Goal: Task Accomplishment & Management: Manage account settings

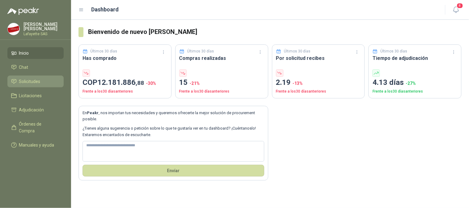
click at [27, 79] on span "Solicitudes" at bounding box center [29, 81] width 21 height 7
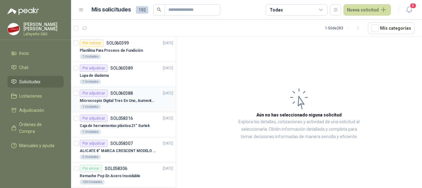
click at [98, 96] on div "Por adjudicar" at bounding box center [94, 92] width 28 height 7
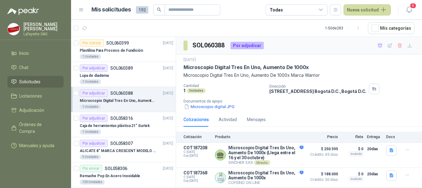
click at [340, 117] on div "Cotizaciones Actividad Mensajes" at bounding box center [298, 119] width 231 height 14
click at [291, 175] on button "Detalles" at bounding box center [288, 177] width 29 height 8
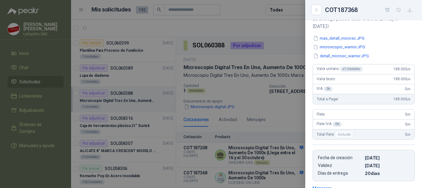
scroll to position [17, 0]
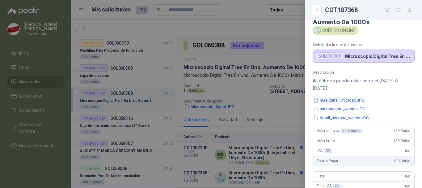
click at [333, 102] on button "mas_detall_microsc.JPG" at bounding box center [339, 100] width 53 height 6
click at [348, 109] on button "microscopio_warrior.JPG" at bounding box center [339, 109] width 53 height 6
click at [348, 119] on button "detall_microsc_warrior.JPG" at bounding box center [341, 117] width 57 height 6
click at [331, 98] on button "mas_detall_microsc.JPG" at bounding box center [339, 100] width 53 height 6
click at [325, 109] on button "microscopio_warrior.JPG" at bounding box center [339, 109] width 53 height 6
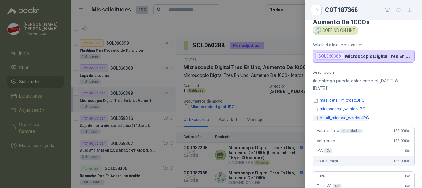
click at [331, 119] on button "detall_microsc_warrior.JPG" at bounding box center [341, 117] width 57 height 6
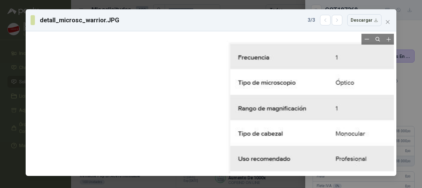
drag, startPoint x: 211, startPoint y: 84, endPoint x: 214, endPoint y: 120, distance: 36.2
click at [214, 120] on div at bounding box center [212, 104] width 433 height 529
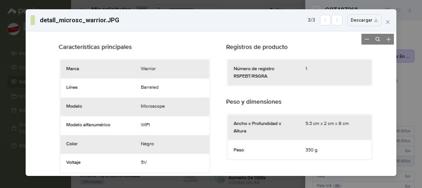
drag, startPoint x: 203, startPoint y: 85, endPoint x: 206, endPoint y: 157, distance: 72.1
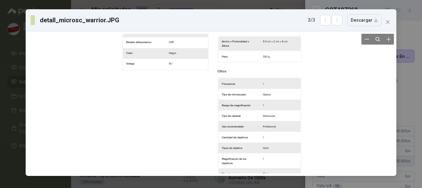
click at [249, 127] on div at bounding box center [211, 103] width 182 height 223
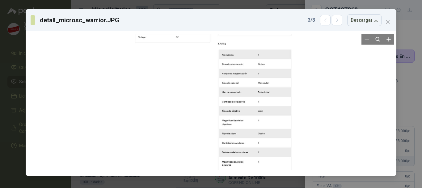
drag, startPoint x: 234, startPoint y: 115, endPoint x: 236, endPoint y: 73, distance: 42.0
click at [234, 72] on div at bounding box center [213, 72] width 160 height 195
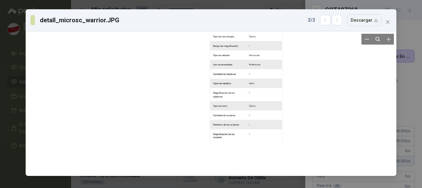
drag, startPoint x: 248, startPoint y: 120, endPoint x: 242, endPoint y: 90, distance: 31.0
click at [242, 90] on div at bounding box center [204, 44] width 160 height 195
drag, startPoint x: 253, startPoint y: 118, endPoint x: 248, endPoint y: 86, distance: 32.6
click at [248, 86] on div at bounding box center [206, 44] width 160 height 195
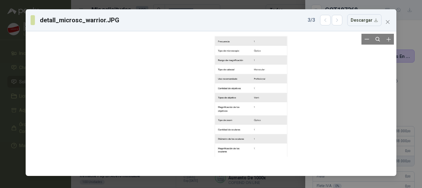
drag, startPoint x: 252, startPoint y: 111, endPoint x: 249, endPoint y: 95, distance: 16.9
click at [249, 95] on div at bounding box center [209, 58] width 160 height 195
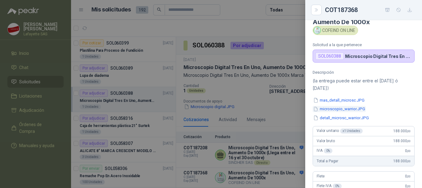
click at [338, 109] on button "microscopio_warrior.JPG" at bounding box center [339, 109] width 53 height 6
click at [334, 120] on button "detall_microsc_warrior.JPG" at bounding box center [341, 117] width 57 height 6
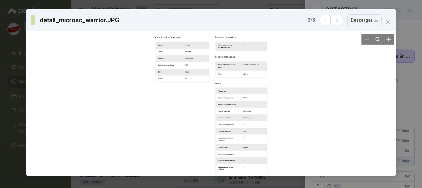
click at [240, 145] on div at bounding box center [211, 103] width 114 height 139
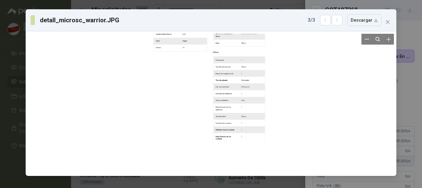
drag, startPoint x: 240, startPoint y: 150, endPoint x: 238, endPoint y: 111, distance: 38.7
click at [238, 111] on div at bounding box center [209, 72] width 114 height 139
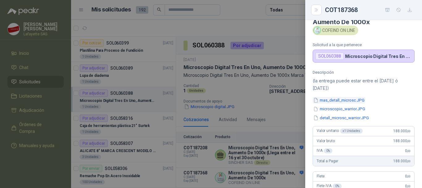
click at [328, 97] on button "mas_detall_microsc.JPG" at bounding box center [339, 100] width 53 height 6
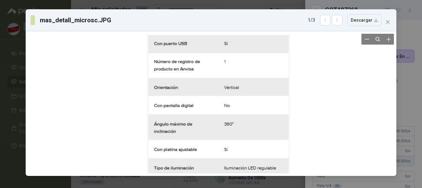
drag, startPoint x: 252, startPoint y: 99, endPoint x: 258, endPoint y: 160, distance: 61.1
click at [258, 160] on div at bounding box center [216, 157] width 155 height 251
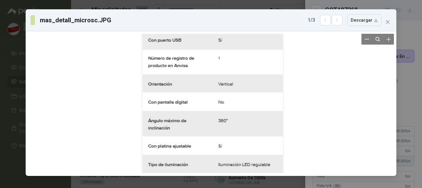
drag, startPoint x: 259, startPoint y: 129, endPoint x: 260, endPoint y: 116, distance: 13.0
click at [260, 116] on div at bounding box center [210, 154] width 155 height 251
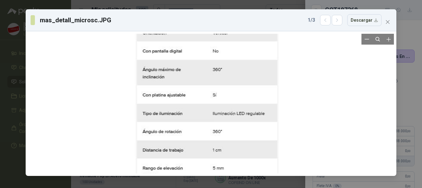
drag, startPoint x: 256, startPoint y: 151, endPoint x: 250, endPoint y: 98, distance: 53.8
click at [250, 98] on div at bounding box center [205, 103] width 155 height 251
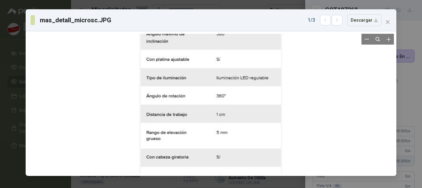
drag, startPoint x: 245, startPoint y: 145, endPoint x: 238, endPoint y: 100, distance: 45.3
click at [239, 104] on div at bounding box center [208, 67] width 155 height 251
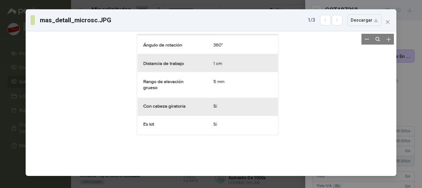
drag, startPoint x: 243, startPoint y: 156, endPoint x: 238, endPoint y: 112, distance: 44.8
click at [238, 112] on div at bounding box center [205, 16] width 155 height 251
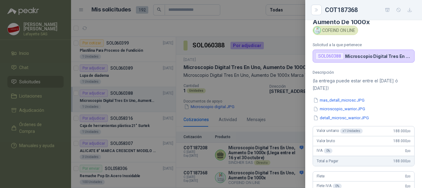
click at [278, 105] on div at bounding box center [211, 94] width 422 height 188
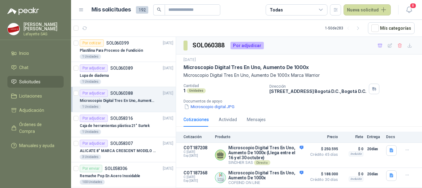
drag, startPoint x: 356, startPoint y: 111, endPoint x: 347, endPoint y: 118, distance: 11.4
click at [356, 111] on div "[DATE] Microscopio Digital Tres En Uno, Aumento De 1000x Microscopio Digital Tr…" at bounding box center [299, 83] width 246 height 58
click at [289, 177] on button "Detalles" at bounding box center [288, 177] width 29 height 8
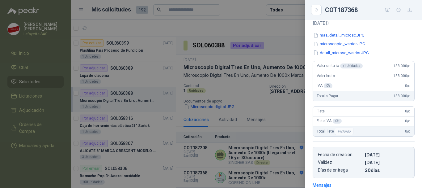
scroll to position [0, 0]
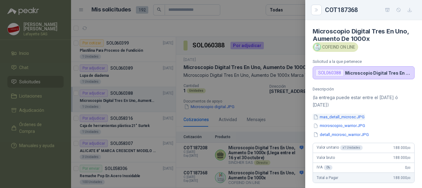
click at [331, 117] on button "mas_detall_microsc.JPG" at bounding box center [339, 116] width 53 height 6
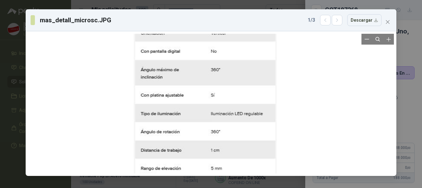
drag, startPoint x: 266, startPoint y: 97, endPoint x: 261, endPoint y: 143, distance: 46.6
click at [261, 143] on div at bounding box center [203, 103] width 155 height 251
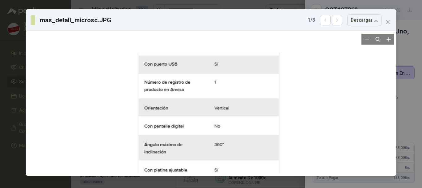
drag, startPoint x: 229, startPoint y: 85, endPoint x: 227, endPoint y: 143, distance: 57.5
click at [227, 143] on div at bounding box center [206, 178] width 155 height 251
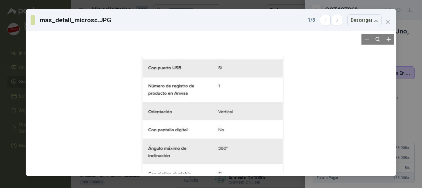
drag, startPoint x: 226, startPoint y: 95, endPoint x: 226, endPoint y: 117, distance: 22.6
click at [226, 117] on div at bounding box center [210, 181] width 155 height 251
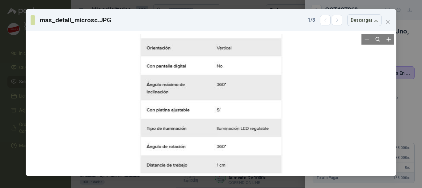
drag, startPoint x: 252, startPoint y: 126, endPoint x: 249, endPoint y: 33, distance: 92.7
click at [249, 40] on div at bounding box center [209, 118] width 155 height 251
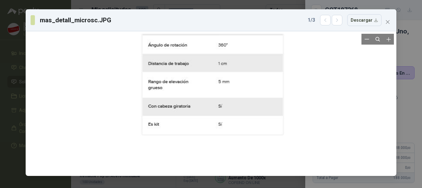
drag, startPoint x: 241, startPoint y: 101, endPoint x: 241, endPoint y: 56, distance: 45.1
click at [241, 56] on div at bounding box center [210, 16] width 155 height 251
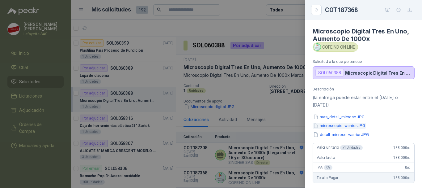
click at [344, 127] on button "microscopio_warrior.JPG" at bounding box center [339, 125] width 53 height 6
click at [329, 137] on button "detall_microsc_warrior.JPG" at bounding box center [341, 134] width 57 height 6
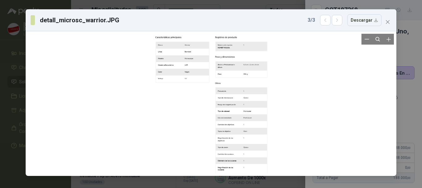
click at [225, 106] on div at bounding box center [211, 103] width 114 height 139
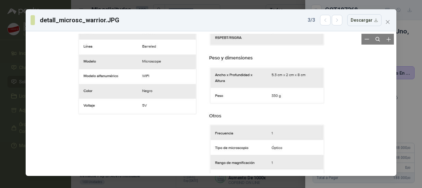
drag, startPoint x: 243, startPoint y: 105, endPoint x: 232, endPoint y: 165, distance: 60.6
click at [232, 165] on div at bounding box center [200, 160] width 251 height 306
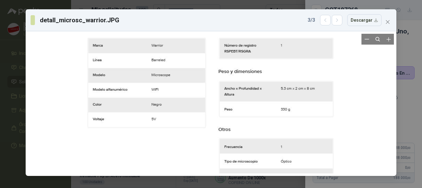
click at [234, 111] on div at bounding box center [209, 173] width 251 height 306
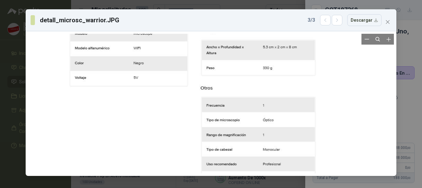
drag, startPoint x: 248, startPoint y: 141, endPoint x: 232, endPoint y: 103, distance: 41.0
click at [232, 103] on div at bounding box center [191, 132] width 251 height 306
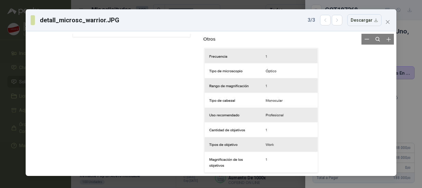
drag, startPoint x: 233, startPoint y: 148, endPoint x: 212, endPoint y: 98, distance: 53.7
click at [213, 99] on div at bounding box center [194, 83] width 251 height 306
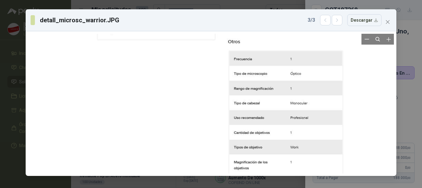
drag, startPoint x: 249, startPoint y: 139, endPoint x: 259, endPoint y: 174, distance: 35.8
click at [259, 173] on div at bounding box center [211, 103] width 371 height 144
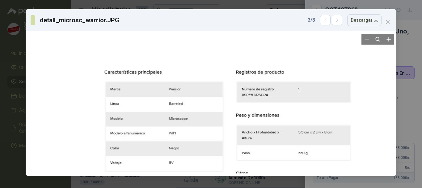
drag, startPoint x: 164, startPoint y: 110, endPoint x: 174, endPoint y: 175, distance: 65.7
click at [174, 175] on div at bounding box center [211, 103] width 371 height 144
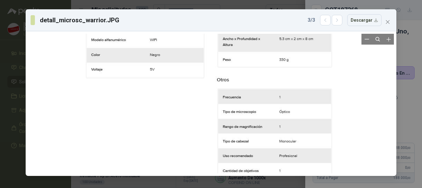
drag, startPoint x: 289, startPoint y: 142, endPoint x: 285, endPoint y: 78, distance: 64.0
click at [285, 78] on div at bounding box center [207, 124] width 251 height 306
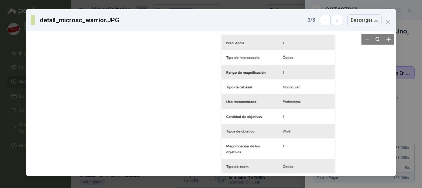
drag, startPoint x: 270, startPoint y: 153, endPoint x: 270, endPoint y: 116, distance: 36.8
click at [270, 116] on div at bounding box center [211, 70] width 251 height 306
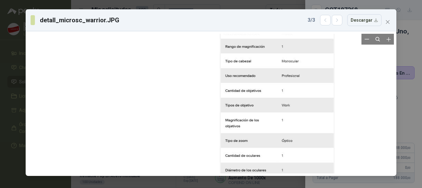
drag, startPoint x: 268, startPoint y: 140, endPoint x: 265, endPoint y: 103, distance: 37.2
click at [265, 103] on div at bounding box center [210, 44] width 251 height 306
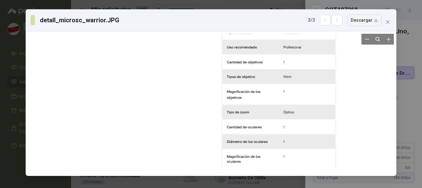
drag, startPoint x: 261, startPoint y: 122, endPoint x: 261, endPoint y: 81, distance: 41.1
click at [261, 81] on div at bounding box center [211, 16] width 251 height 306
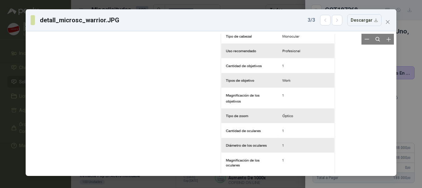
drag, startPoint x: 257, startPoint y: 118, endPoint x: 258, endPoint y: 79, distance: 39.0
click at [258, 79] on div at bounding box center [211, 19] width 251 height 306
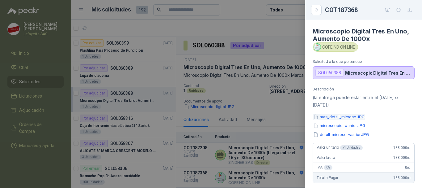
click at [332, 116] on button "mas_detall_microsc.JPG" at bounding box center [339, 116] width 53 height 6
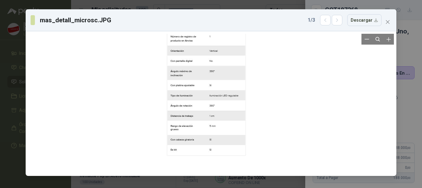
drag, startPoint x: 231, startPoint y: 103, endPoint x: 226, endPoint y: 87, distance: 17.3
click at [226, 87] on div at bounding box center [205, 89] width 86 height 139
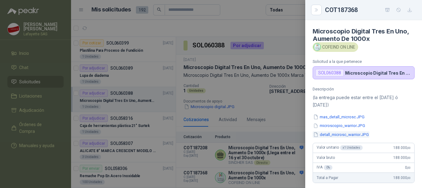
click at [335, 134] on button "detall_microsc_warrior.JPG" at bounding box center [341, 134] width 57 height 6
click at [322, 124] on button "microscopio_warrior.JPG" at bounding box center [339, 125] width 53 height 6
click at [275, 109] on div at bounding box center [211, 94] width 422 height 188
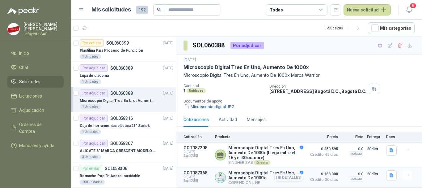
click at [288, 177] on button "Detalles" at bounding box center [288, 177] width 29 height 8
click at [408, 174] on icon "button" at bounding box center [407, 174] width 5 height 5
click at [381, 151] on button "Añadir" at bounding box center [394, 150] width 49 height 10
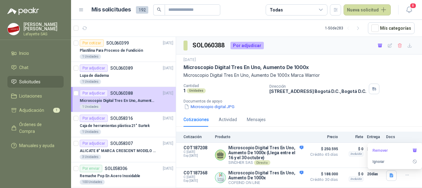
click at [192, 48] on h3 "SOL060388" at bounding box center [208, 45] width 33 height 10
drag, startPoint x: 192, startPoint y: 44, endPoint x: 223, endPoint y: 42, distance: 30.9
click at [223, 42] on h3 "SOL060388" at bounding box center [208, 45] width 33 height 10
copy h3 "SOL060388"
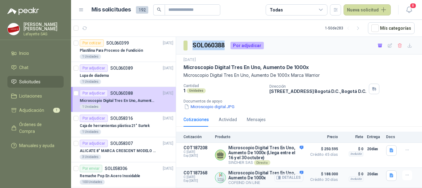
click at [291, 176] on button "Detalles" at bounding box center [288, 177] width 29 height 8
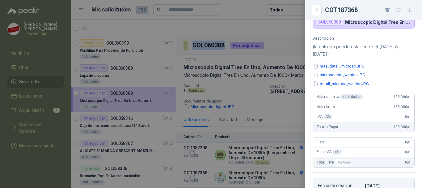
scroll to position [0, 0]
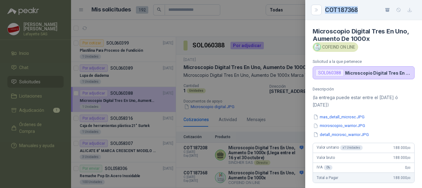
drag, startPoint x: 360, startPoint y: 12, endPoint x: 324, endPoint y: 9, distance: 35.9
click at [324, 9] on div "COT187368" at bounding box center [364, 10] width 102 height 10
click at [213, 62] on div at bounding box center [211, 94] width 422 height 188
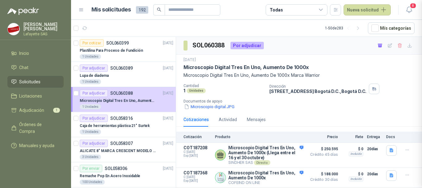
scroll to position [174, 0]
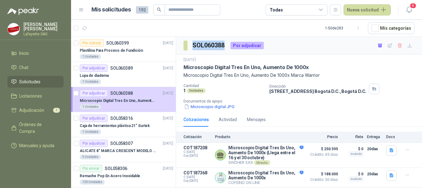
drag, startPoint x: 225, startPoint y: 44, endPoint x: 189, endPoint y: 44, distance: 36.1
click at [189, 44] on div "SOL060388 Por adjudicar" at bounding box center [223, 45] width 80 height 10
copy section "SOL060388"
click at [280, 178] on icon "button" at bounding box center [280, 177] width 2 height 2
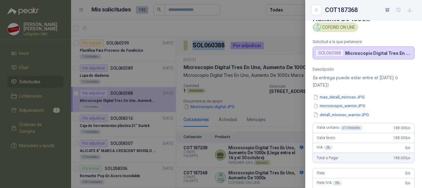
scroll to position [0, 0]
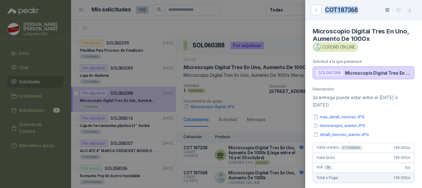
drag, startPoint x: 364, startPoint y: 12, endPoint x: 324, endPoint y: 10, distance: 40.2
click at [324, 10] on div "COT187368" at bounding box center [364, 10] width 102 height 10
copy div "COT187368"
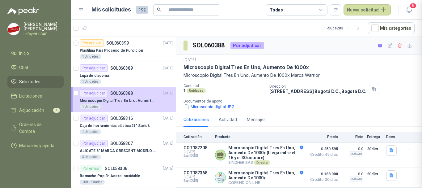
scroll to position [174, 0]
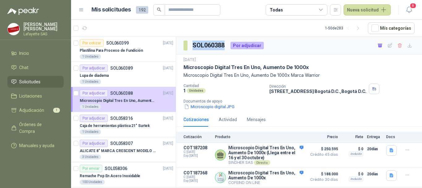
drag, startPoint x: 192, startPoint y: 43, endPoint x: 224, endPoint y: 44, distance: 32.8
click at [224, 44] on section "SOL060388" at bounding box center [204, 45] width 42 height 10
copy h3 "SOL060388"
click at [54, 110] on span "1" at bounding box center [56, 109] width 7 height 5
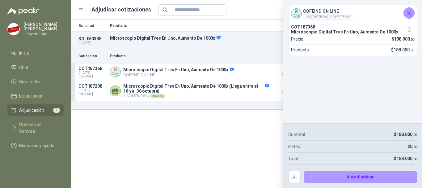
click at [196, 153] on div "Solicitud Producto Cantidad Dirección Docs SOL060388 C: [DATE] Microscopio Digi…" at bounding box center [246, 104] width 351 height 168
click at [180, 12] on input "text" at bounding box center [196, 10] width 43 height 11
click at [172, 154] on div "Solicitud Producto Cantidad Dirección Docs SOL060388 C: [DATE] Microscopio Digi…" at bounding box center [246, 104] width 351 height 168
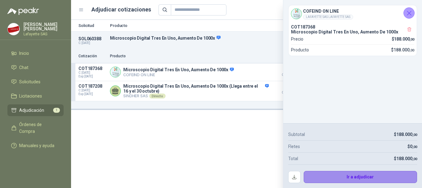
click at [379, 179] on button "Ir a adjudicar" at bounding box center [361, 177] width 114 height 12
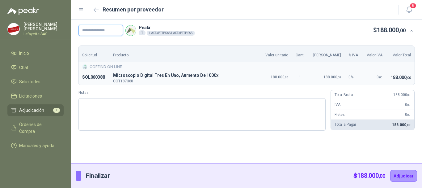
click at [100, 30] on input "text" at bounding box center [100, 30] width 44 height 11
paste input "******"
type input "******"
click at [405, 175] on button "Adjudicar" at bounding box center [403, 176] width 27 height 12
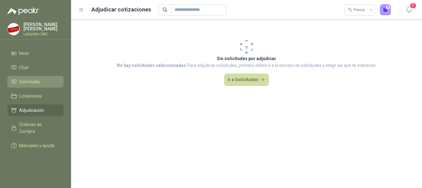
click at [28, 80] on span "Solicitudes" at bounding box center [29, 81] width 21 height 7
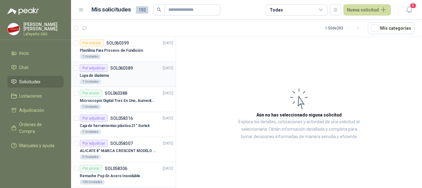
click at [93, 69] on div "Por adjudicar" at bounding box center [94, 67] width 28 height 7
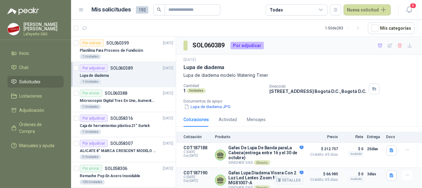
scroll to position [23, 0]
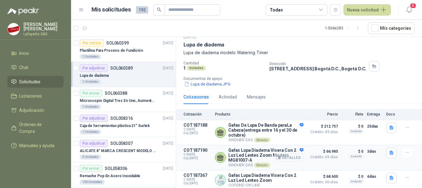
click at [279, 158] on button "Detalles" at bounding box center [288, 157] width 29 height 8
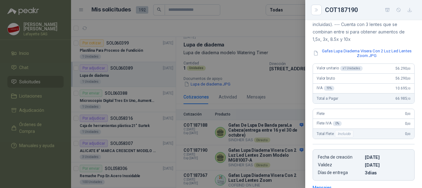
scroll to position [2, 0]
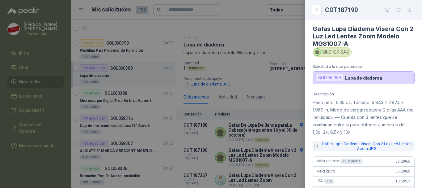
click at [351, 145] on button "Gafas Lupa Diadema Visera Con 2 Luz Led Lentes Zoom.JPG" at bounding box center [364, 146] width 102 height 11
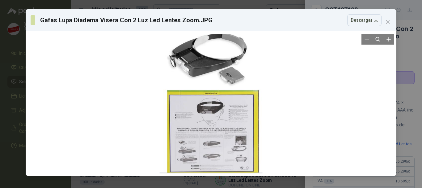
click at [179, 116] on div at bounding box center [211, 103] width 103 height 139
click at [188, 107] on div at bounding box center [211, 103] width 103 height 139
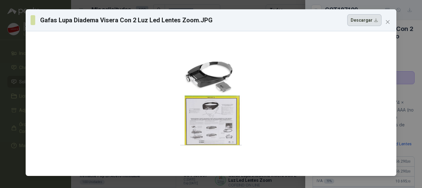
click at [359, 21] on button "Descargar" at bounding box center [364, 20] width 34 height 12
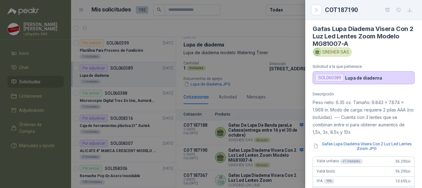
click at [268, 96] on div at bounding box center [211, 94] width 422 height 188
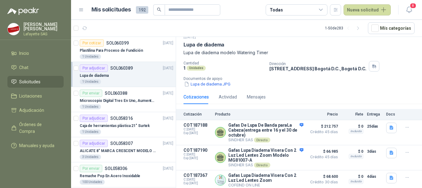
scroll to position [0, 0]
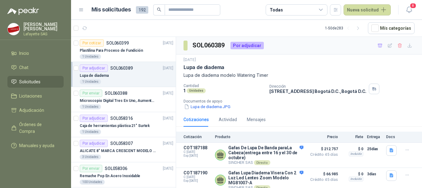
click at [209, 104] on button "Lupa de diadema.JPG" at bounding box center [207, 106] width 48 height 6
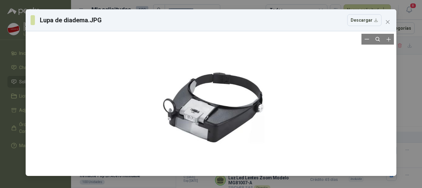
drag, startPoint x: 195, startPoint y: 100, endPoint x: 145, endPoint y: 115, distance: 52.0
click at [145, 115] on div at bounding box center [211, 103] width 366 height 139
